Goal: Check status

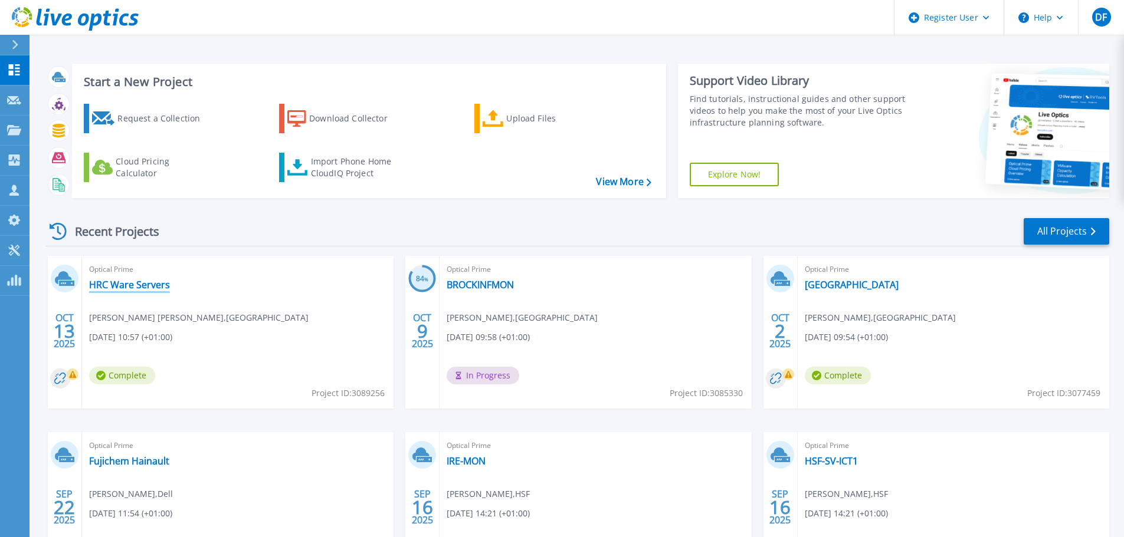
click at [121, 286] on link "HRC Ware Servers" at bounding box center [129, 285] width 81 height 12
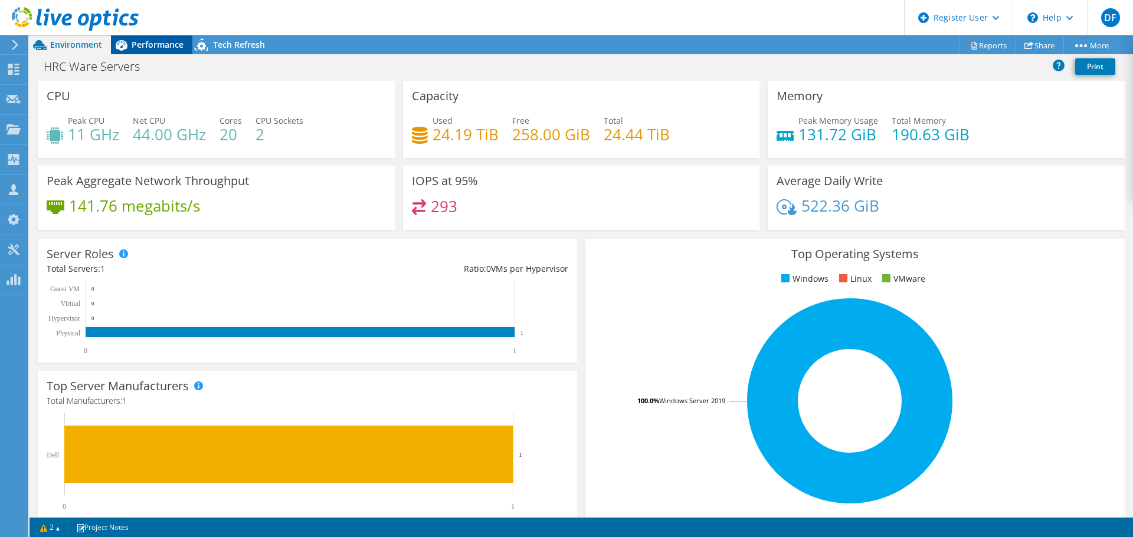
click at [155, 49] on span "Performance" at bounding box center [158, 44] width 52 height 11
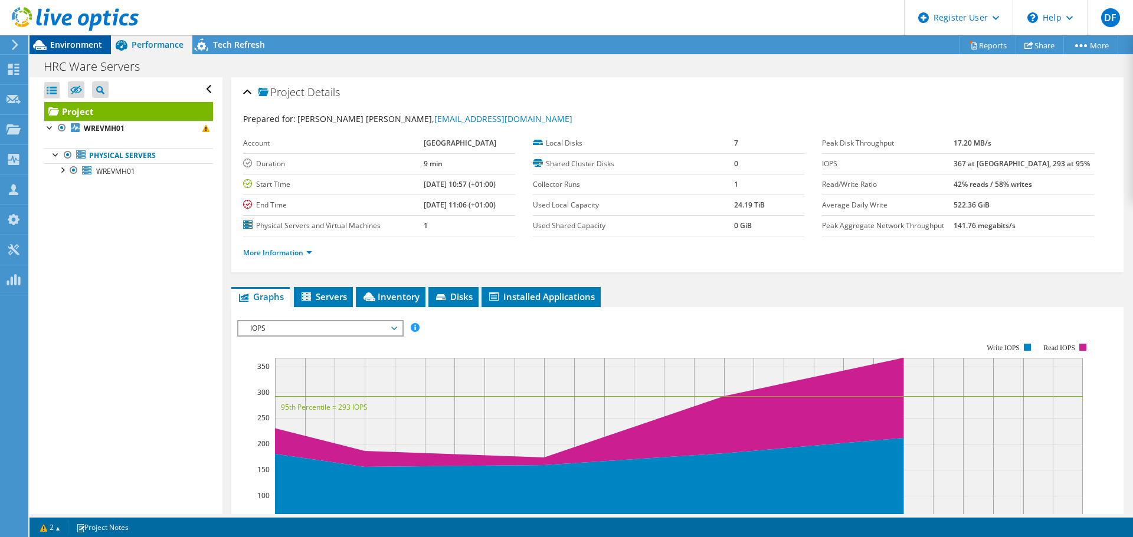
click at [83, 48] on span "Environment" at bounding box center [76, 44] width 52 height 11
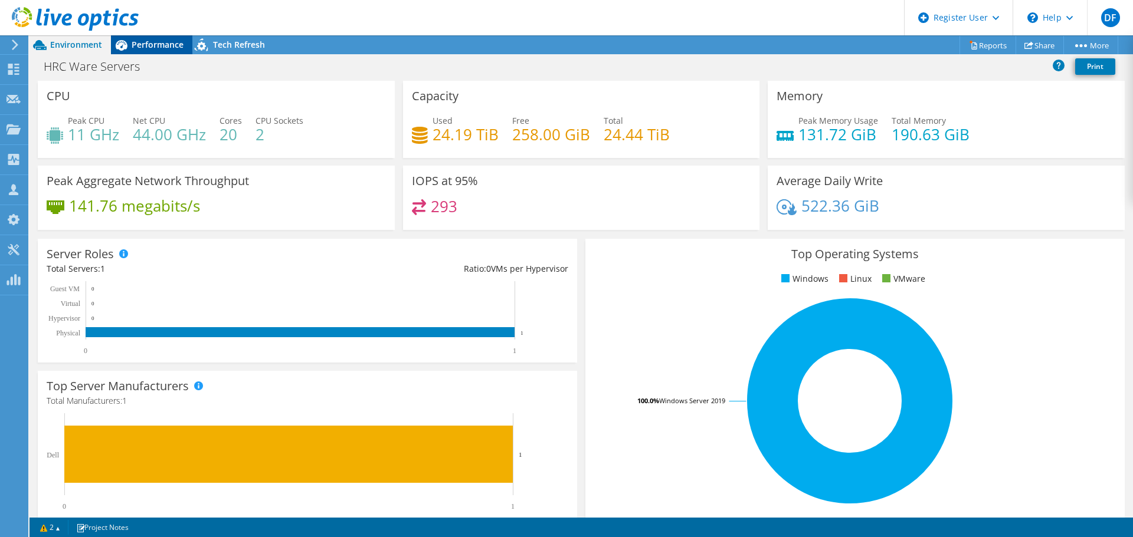
click at [152, 45] on span "Performance" at bounding box center [158, 44] width 52 height 11
